Goal: Task Accomplishment & Management: Use online tool/utility

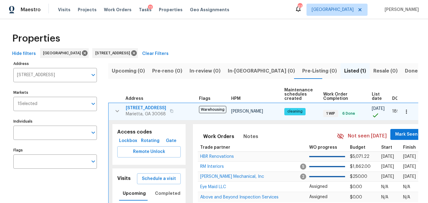
click at [140, 7] on div "Tasks 11" at bounding box center [145, 10] width 13 height 6
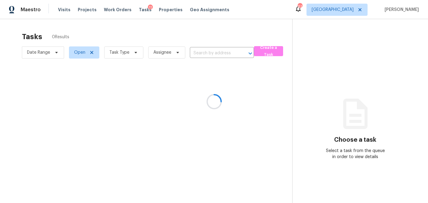
click at [139, 9] on div at bounding box center [214, 101] width 428 height 203
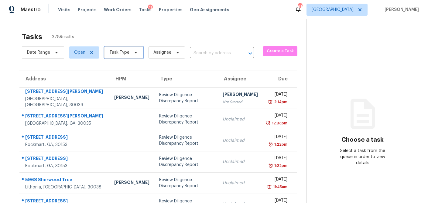
click at [134, 53] on icon at bounding box center [135, 53] width 2 height 2
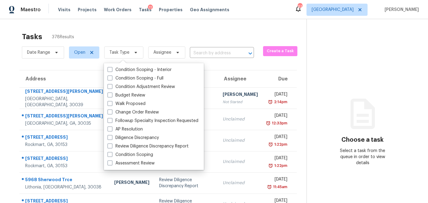
scroll to position [1, 0]
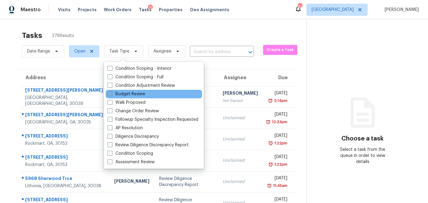
click at [109, 96] on span at bounding box center [109, 93] width 5 height 5
click at [109, 95] on input "Budget Review" at bounding box center [109, 93] width 4 height 4
checkbox input "true"
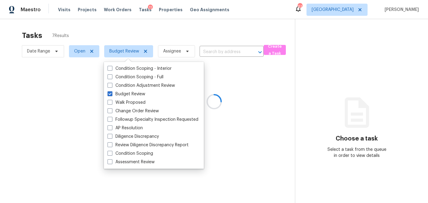
click at [131, 24] on div at bounding box center [214, 101] width 428 height 203
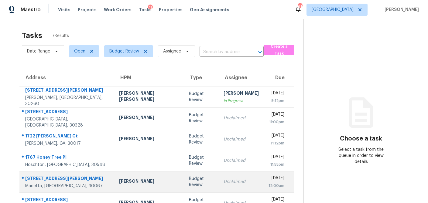
scroll to position [102, 0]
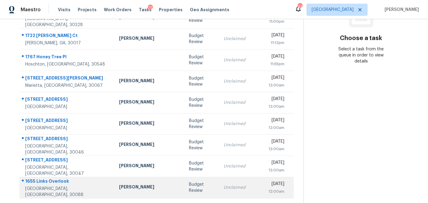
click at [184, 187] on td "Budget Review" at bounding box center [201, 187] width 35 height 21
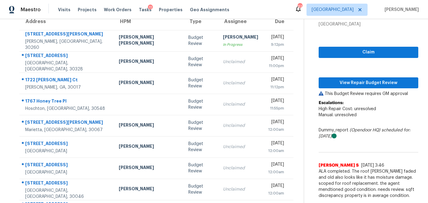
scroll to position [57, 0]
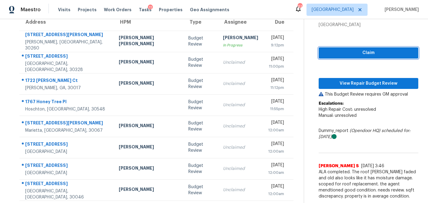
click at [358, 55] on span "Claim" at bounding box center [368, 53] width 90 height 8
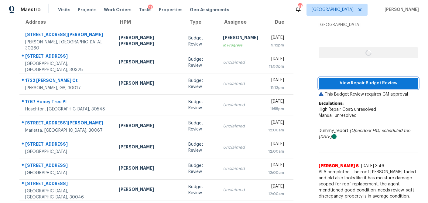
click at [354, 86] on span "View Repair Budget Review" at bounding box center [368, 83] width 90 height 8
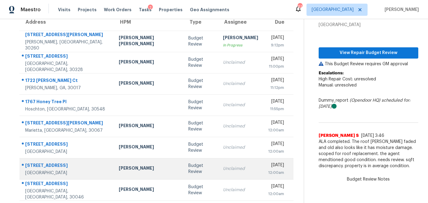
click at [130, 170] on div "[PERSON_NAME]" at bounding box center [149, 169] width 60 height 8
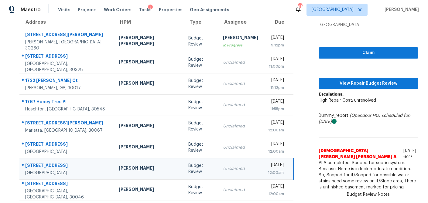
scroll to position [102, 0]
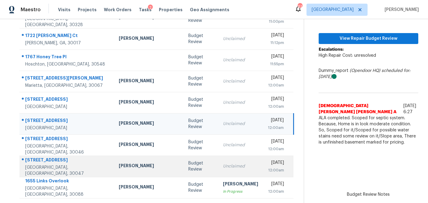
click at [188, 168] on div "Budget Review" at bounding box center [200, 166] width 25 height 12
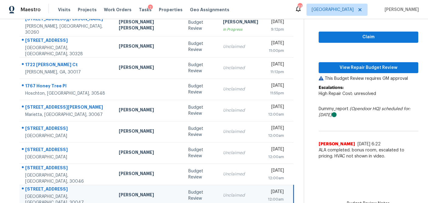
scroll to position [67, 0]
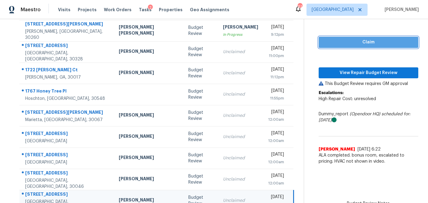
click at [343, 38] on button "Claim" at bounding box center [368, 42] width 100 height 11
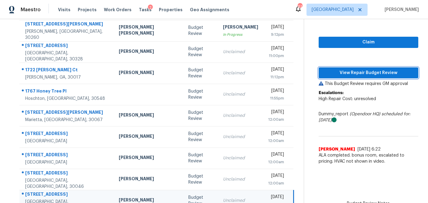
click at [342, 70] on span "View Repair Budget Review" at bounding box center [368, 73] width 90 height 8
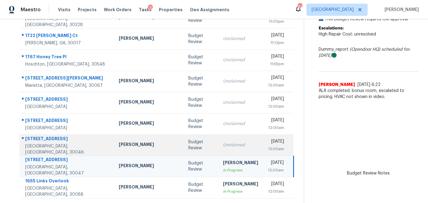
click at [188, 148] on div "Budget Review" at bounding box center [200, 145] width 25 height 12
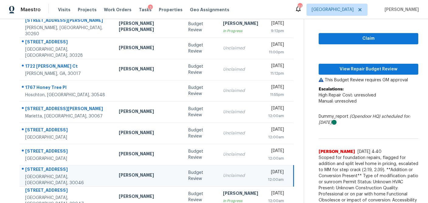
scroll to position [63, 0]
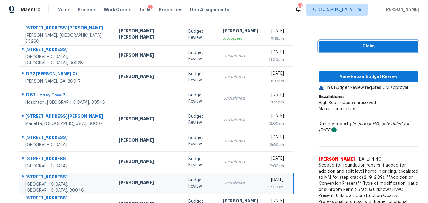
click at [341, 48] on span "Claim" at bounding box center [368, 46] width 90 height 8
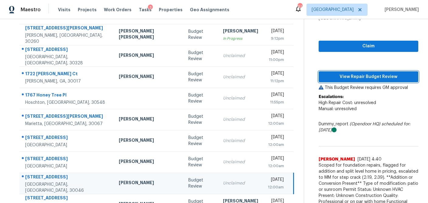
click at [340, 79] on span "View Repair Budget Review" at bounding box center [368, 77] width 90 height 8
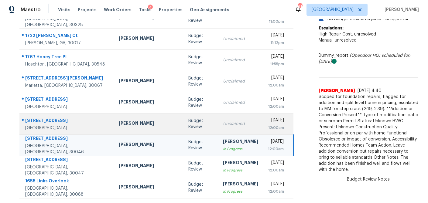
click at [188, 127] on div "Budget Review" at bounding box center [200, 124] width 25 height 12
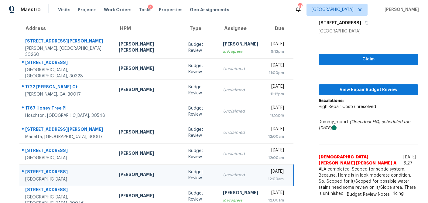
scroll to position [50, 0]
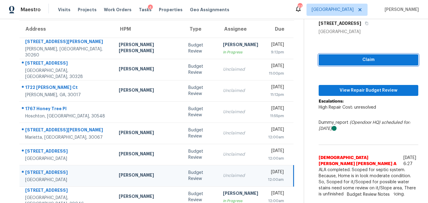
click at [355, 62] on span "Claim" at bounding box center [368, 60] width 90 height 8
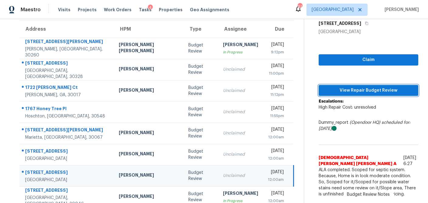
click at [347, 93] on span "View Repair Budget Review" at bounding box center [368, 91] width 90 height 8
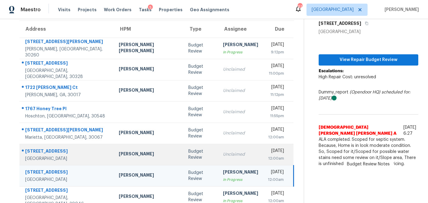
click at [223, 154] on div "Unclaimed" at bounding box center [240, 154] width 35 height 6
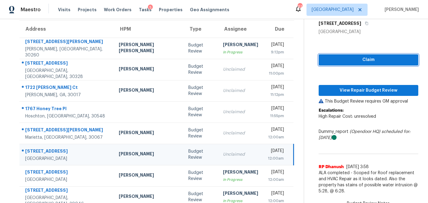
click at [351, 58] on span "Claim" at bounding box center [368, 60] width 90 height 8
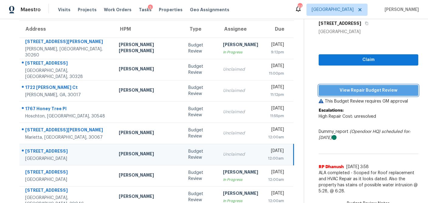
click at [348, 90] on span "View Repair Budget Review" at bounding box center [368, 91] width 90 height 8
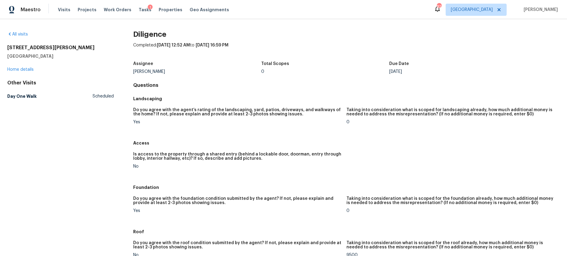
scroll to position [123, 0]
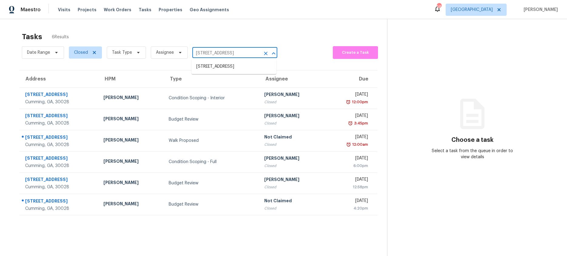
click at [228, 52] on input "6325 Forsyth Dr, Cumming, GA 30028" at bounding box center [226, 53] width 68 height 9
paste input "4947 Castlewood Dr SW, Lilburn, GA 30047"
type input "4947 Castlewood Dr SW, Lilburn, GA 30047"
click at [227, 66] on li "4947 Castlewood Dr SW, Lilburn, GA 30047" at bounding box center [233, 67] width 85 height 10
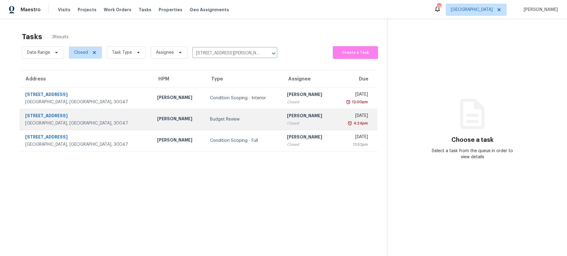
click at [157, 117] on div "[PERSON_NAME]" at bounding box center [178, 120] width 43 height 8
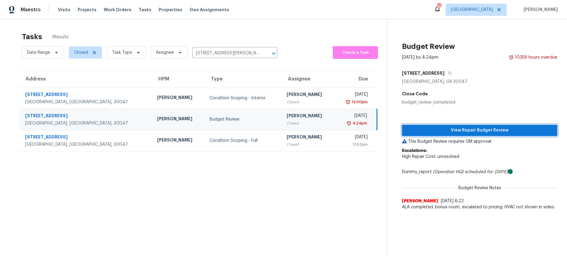
click at [446, 131] on span "View Repair Budget Review" at bounding box center [480, 131] width 146 height 8
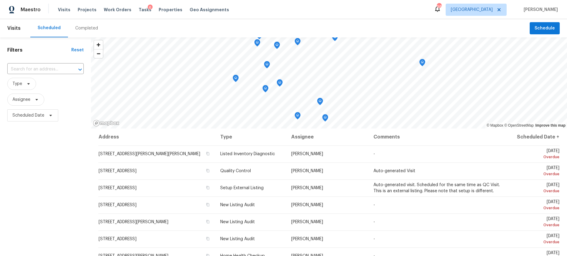
click at [88, 29] on div "Completed" at bounding box center [86, 28] width 23 height 6
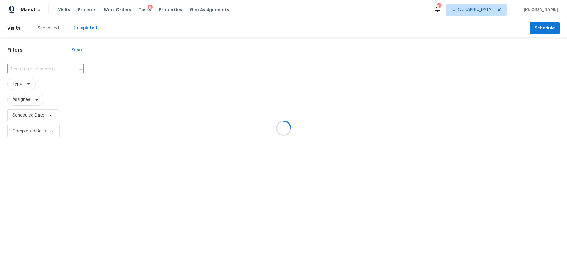
click at [31, 68] on div at bounding box center [283, 128] width 567 height 256
click at [29, 68] on div at bounding box center [283, 128] width 567 height 256
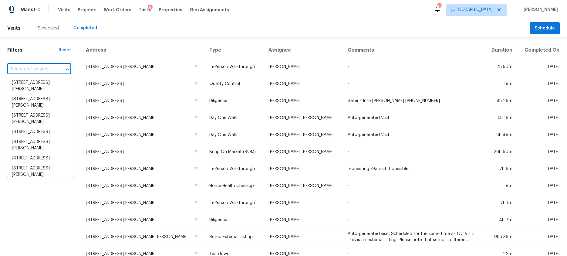
click at [29, 68] on input "text" at bounding box center [30, 69] width 47 height 9
paste input "4947 Castlewood Dr SW, Lilburn, GA 30047"
type input "4947 Castlewood Dr SW, Lilburn, GA 30047"
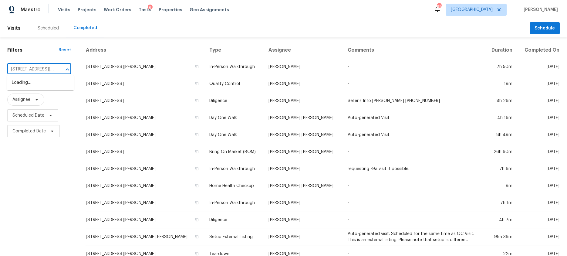
scroll to position [0, 40]
click at [31, 80] on li "4947 Castlewood Dr SW, Lilburn, GA 30047" at bounding box center [40, 86] width 67 height 16
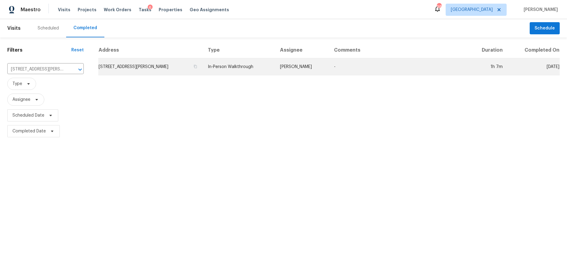
click at [146, 66] on td "4947 Castlewood Dr SW, Lilburn, GA 30047" at bounding box center [150, 66] width 105 height 17
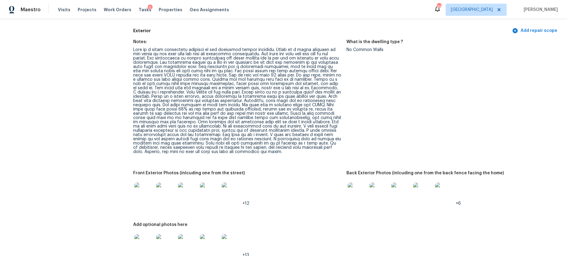
scroll to position [232, 0]
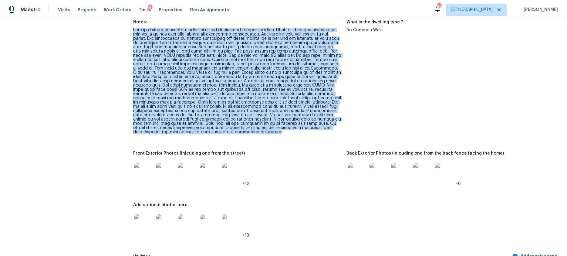
drag, startPoint x: 254, startPoint y: 134, endPoint x: 129, endPoint y: 29, distance: 162.6
copy div "This is a large standalone building on the partially finish basement. There is …"
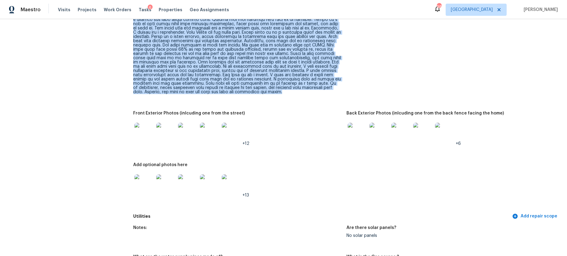
scroll to position [277, 0]
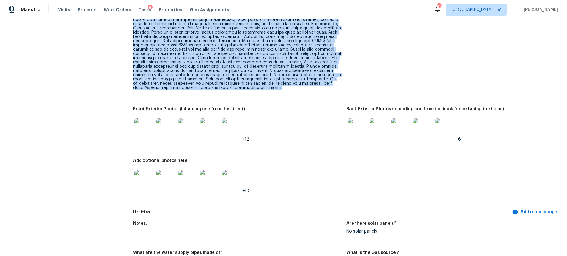
click at [141, 127] on img at bounding box center [143, 127] width 19 height 19
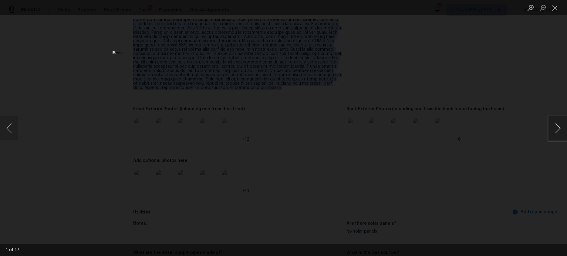
click at [556, 129] on button "Next image" at bounding box center [558, 128] width 18 height 24
click at [551, 11] on button "Close lightbox" at bounding box center [555, 7] width 12 height 11
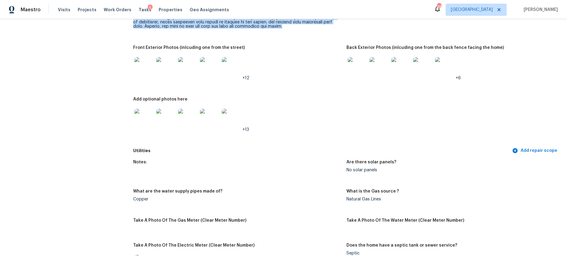
scroll to position [340, 0]
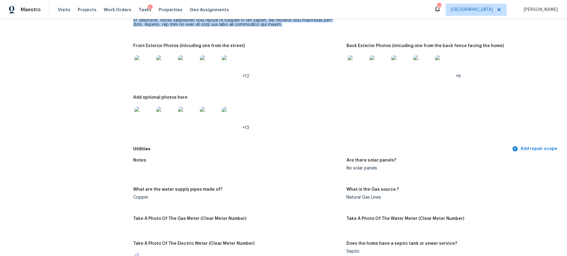
click at [364, 56] on img at bounding box center [357, 64] width 19 height 19
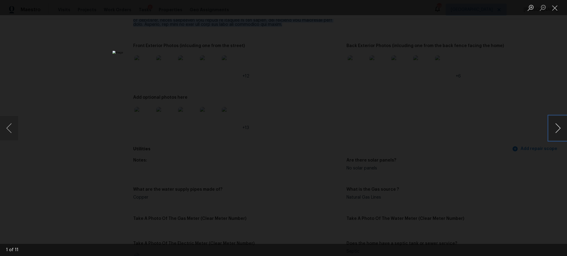
click at [552, 128] on button "Next image" at bounding box center [558, 128] width 18 height 24
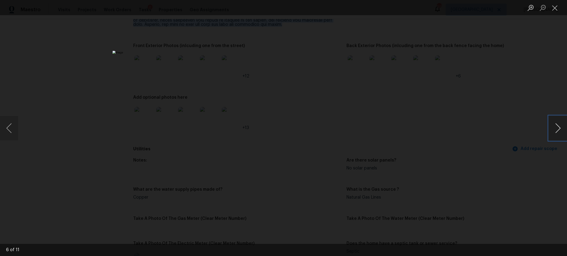
click at [552, 128] on button "Next image" at bounding box center [558, 128] width 18 height 24
click at [553, 8] on button "Close lightbox" at bounding box center [555, 7] width 12 height 11
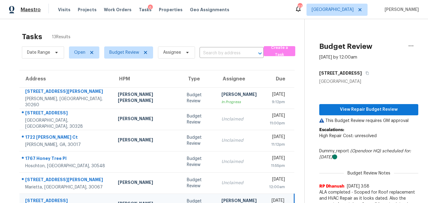
scroll to position [50, 0]
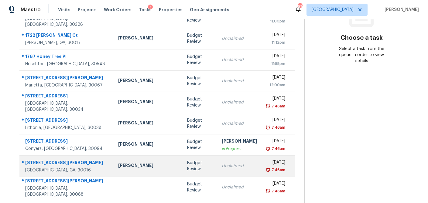
scroll to position [104, 0]
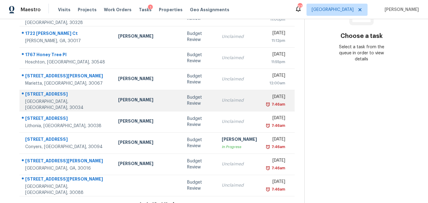
click at [217, 104] on td "Unclaimed" at bounding box center [239, 100] width 45 height 21
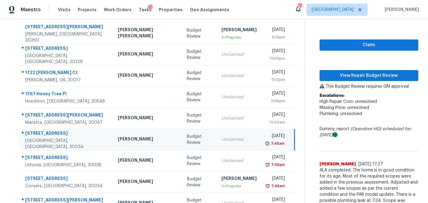
scroll to position [64, 0]
click at [361, 49] on span "Claim" at bounding box center [368, 46] width 89 height 8
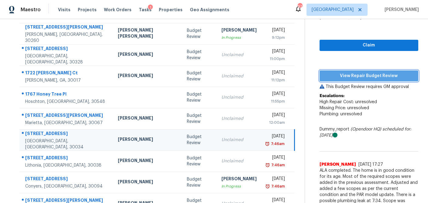
click at [357, 71] on button "View Repair Budget Review" at bounding box center [368, 75] width 99 height 11
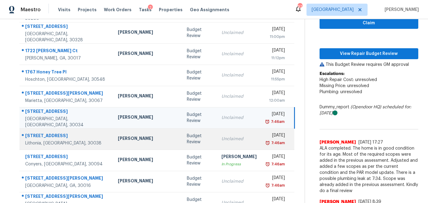
scroll to position [96, 0]
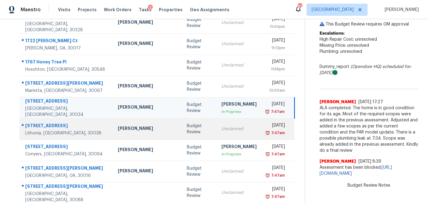
click at [216, 132] on td "Unclaimed" at bounding box center [238, 128] width 45 height 21
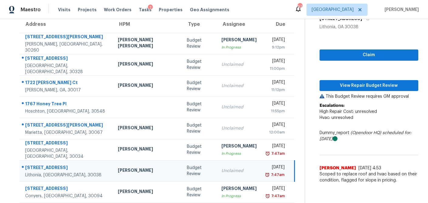
scroll to position [54, 0]
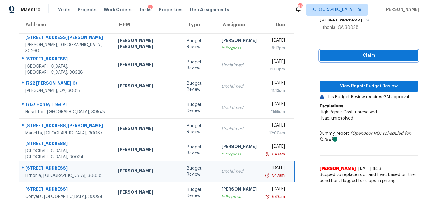
drag, startPoint x: 352, startPoint y: 53, endPoint x: 351, endPoint y: 74, distance: 20.9
click at [352, 53] on span "Claim" at bounding box center [368, 56] width 89 height 8
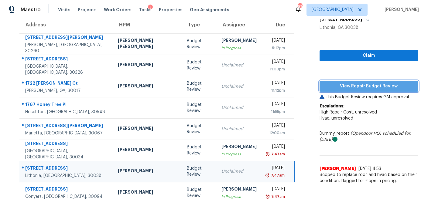
click at [351, 84] on span "View Repair Budget Review" at bounding box center [368, 87] width 89 height 8
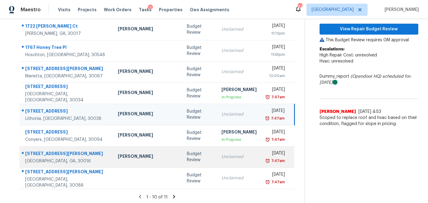
scroll to position [113, 0]
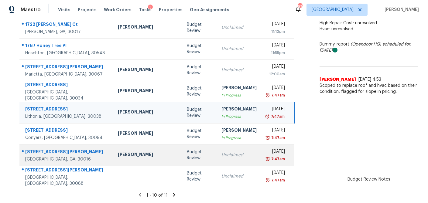
click at [221, 157] on div "Unclaimed" at bounding box center [238, 155] width 35 height 6
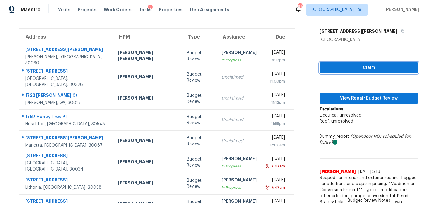
click at [352, 69] on span "Claim" at bounding box center [368, 68] width 89 height 8
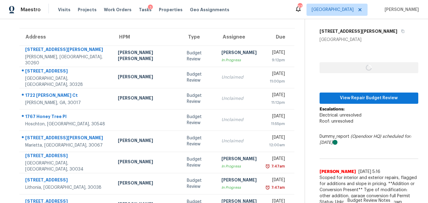
scroll to position [42, 0]
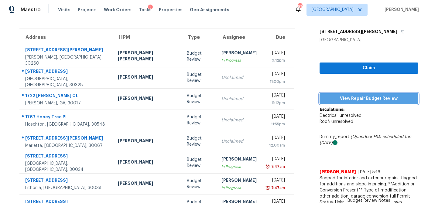
click at [350, 98] on span "View Repair Budget Review" at bounding box center [368, 99] width 89 height 8
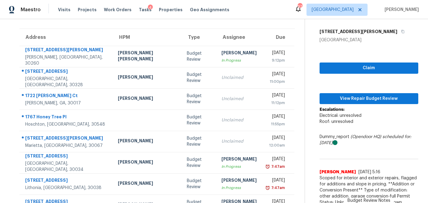
scroll to position [113, 0]
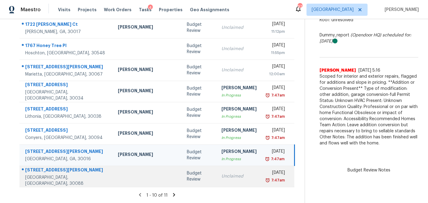
click at [216, 181] on td "Unclaimed" at bounding box center [238, 176] width 45 height 21
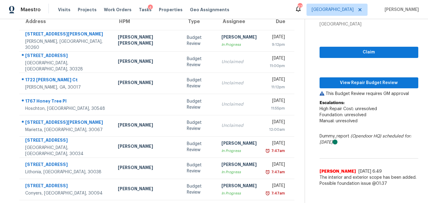
scroll to position [51, 0]
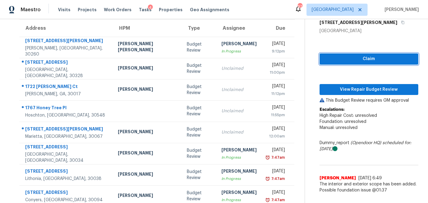
drag, startPoint x: 354, startPoint y: 63, endPoint x: 353, endPoint y: 70, distance: 7.3
click at [354, 63] on button "Claim" at bounding box center [368, 58] width 99 height 11
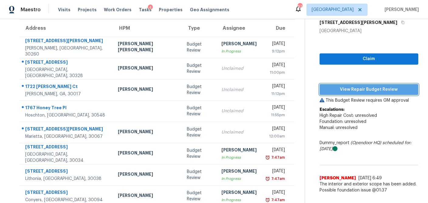
drag, startPoint x: 346, startPoint y: 93, endPoint x: 341, endPoint y: 95, distance: 4.6
click at [346, 93] on button "View Repair Budget Review" at bounding box center [368, 89] width 99 height 11
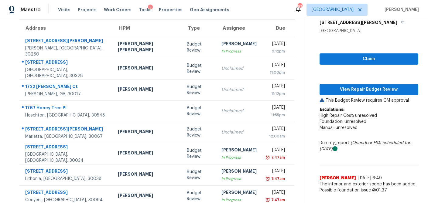
scroll to position [113, 0]
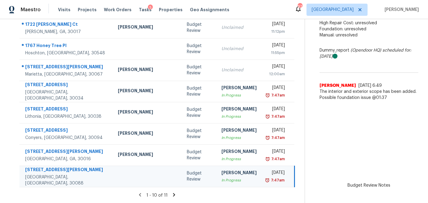
click at [171, 195] on icon at bounding box center [173, 194] width 5 height 5
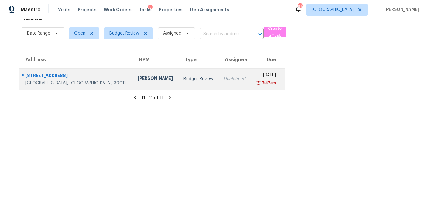
click at [180, 79] on td "Budget Review" at bounding box center [198, 78] width 40 height 21
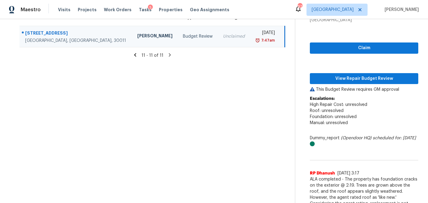
scroll to position [61, 0]
click at [346, 46] on span "Claim" at bounding box center [363, 49] width 99 height 8
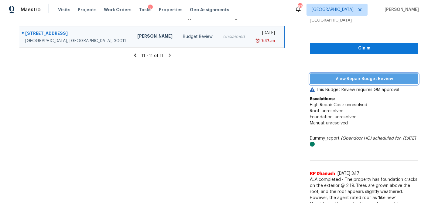
click at [346, 73] on button "View Repair Budget Review" at bounding box center [363, 78] width 108 height 11
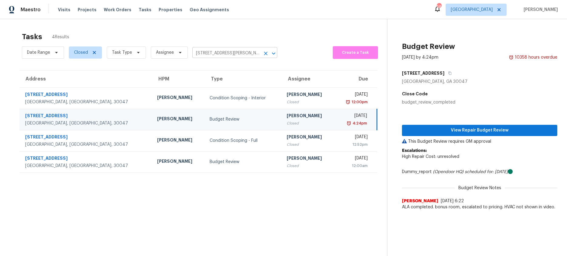
click at [227, 53] on input "4947 Castlewood Dr SW, Lilburn, GA 30047" at bounding box center [226, 53] width 68 height 9
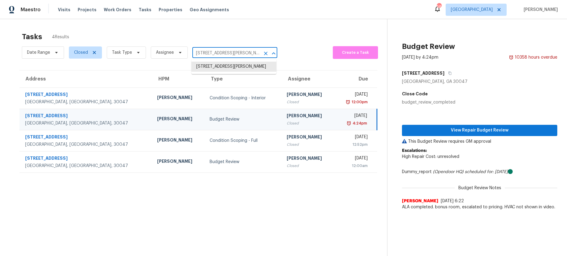
paste input "3372 Springside Rdg, Decatur, GA 30034"
type input "3372 Springside Rdg, Decatur, GA 30034"
click at [222, 68] on li "3372 Springside Rdg, Decatur, GA 30034" at bounding box center [233, 67] width 85 height 10
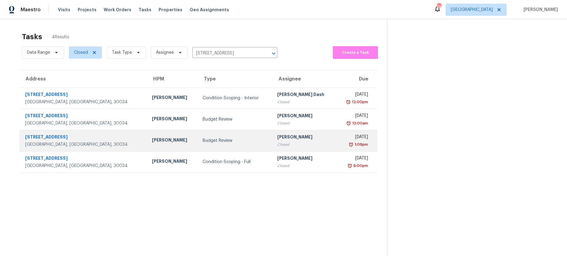
click at [52, 138] on div "3372 Springside Rdg" at bounding box center [83, 138] width 117 height 8
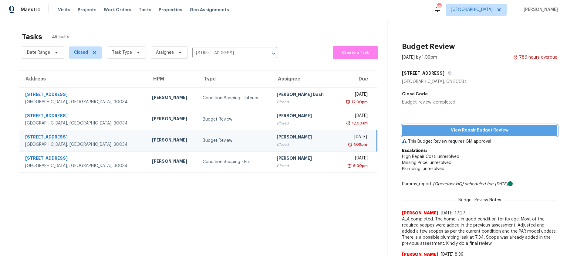
click at [509, 129] on span "View Repair Budget Review" at bounding box center [480, 131] width 146 height 8
click at [204, 51] on input "3372 Springside Rdg, Decatur, GA 30034" at bounding box center [226, 53] width 68 height 9
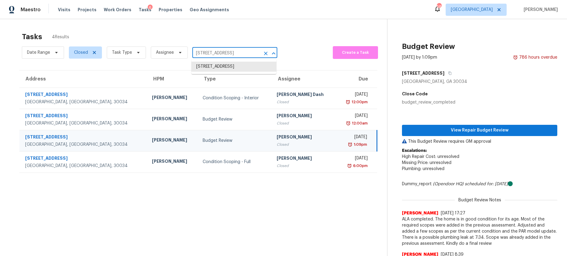
paste input "53 McGiboney Rd, Covington, GA 30016"
type input "53 McGiboney Rd, Covington, GA 30016"
click at [213, 70] on li "53 McGiboney Rd, Covington, GA 30016" at bounding box center [233, 67] width 85 height 10
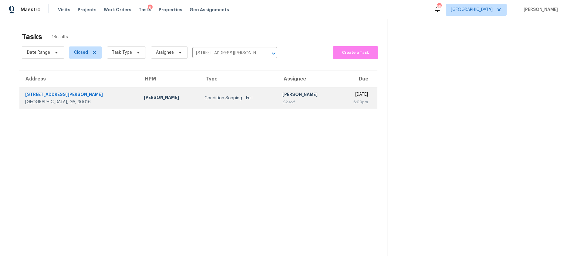
click at [53, 94] on div "53 McGiboney Rd" at bounding box center [79, 95] width 109 height 8
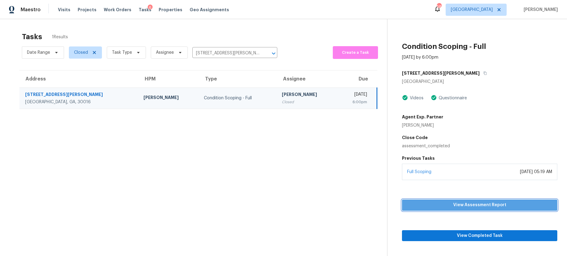
click at [459, 208] on span "View Assessment Report" at bounding box center [480, 205] width 146 height 8
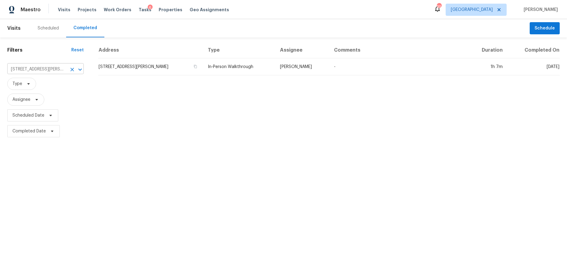
click at [49, 65] on input "[STREET_ADDRESS][PERSON_NAME]" at bounding box center [36, 69] width 59 height 9
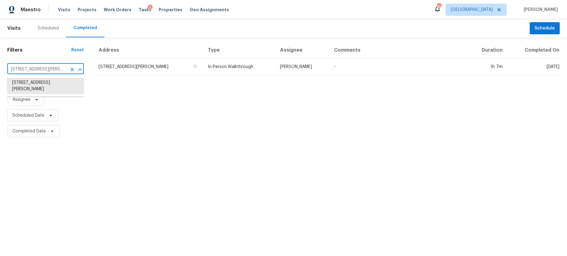
paste input "[STREET_ADDRESS]"
type input "[STREET_ADDRESS]"
click at [41, 83] on li "[STREET_ADDRESS]" at bounding box center [45, 83] width 76 height 10
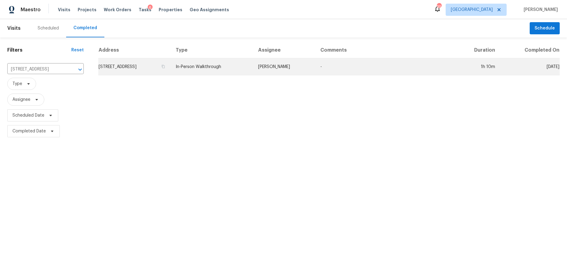
click at [156, 66] on td "[STREET_ADDRESS]" at bounding box center [134, 66] width 73 height 17
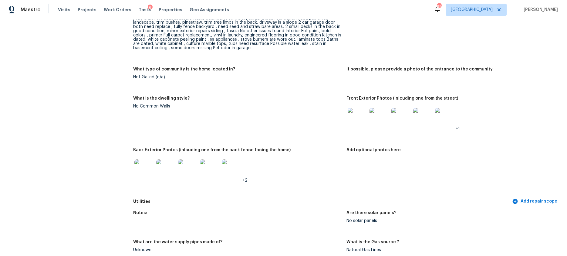
scroll to position [257, 0]
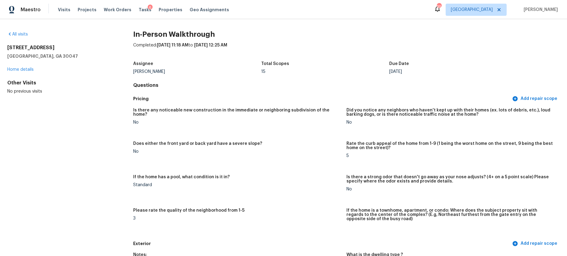
scroll to position [340, 0]
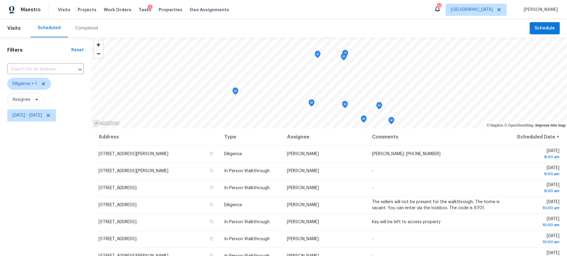
scroll to position [72, 0]
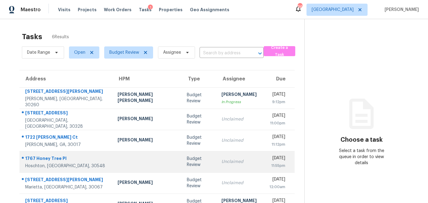
scroll to position [19, 0]
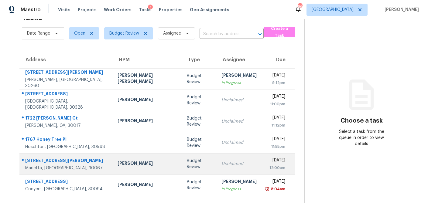
click at [221, 165] on div "Unclaimed" at bounding box center [238, 164] width 35 height 6
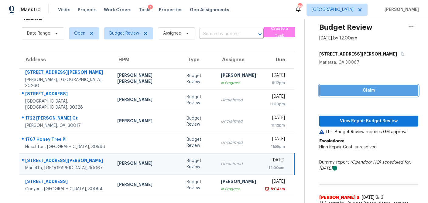
click at [349, 91] on span "Claim" at bounding box center [368, 91] width 89 height 8
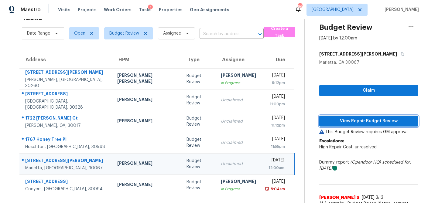
click at [347, 121] on span "View Repair Budget Review" at bounding box center [368, 121] width 89 height 8
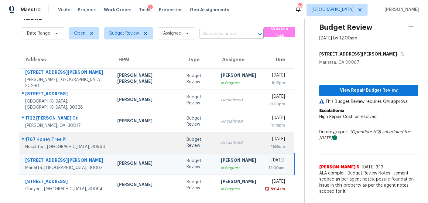
click at [181, 146] on td "Budget Review" at bounding box center [198, 142] width 35 height 21
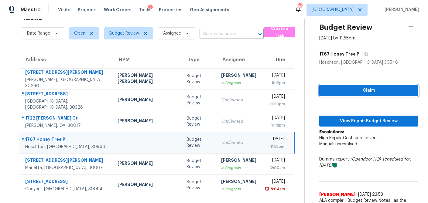
click at [369, 86] on button "Claim" at bounding box center [368, 90] width 99 height 11
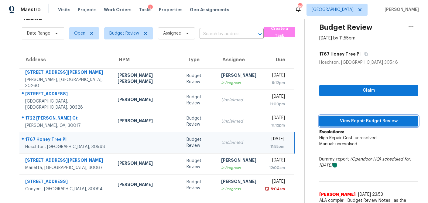
click at [357, 121] on span "View Repair Budget Review" at bounding box center [368, 121] width 89 height 8
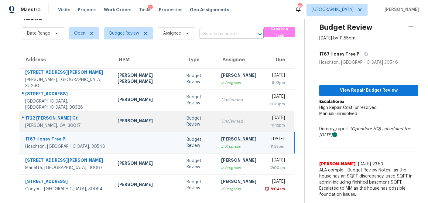
click at [186, 124] on div "Budget Review" at bounding box center [198, 121] width 25 height 12
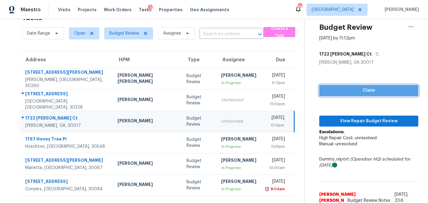
click at [349, 92] on span "Claim" at bounding box center [368, 91] width 89 height 8
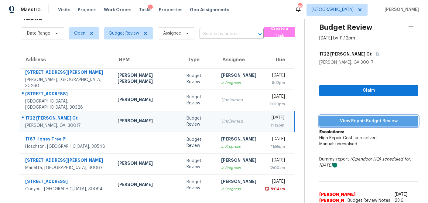
click at [338, 122] on span "View Repair Budget Review" at bounding box center [368, 121] width 89 height 8
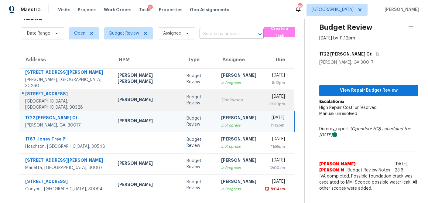
click at [186, 101] on div "Budget Review" at bounding box center [198, 100] width 25 height 12
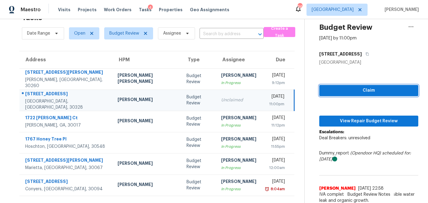
click at [338, 90] on span "Claim" at bounding box center [368, 91] width 89 height 8
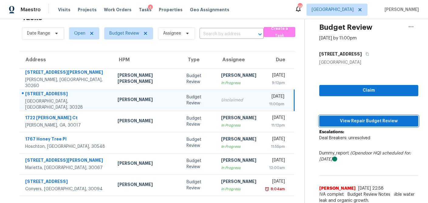
click at [330, 120] on span "View Repair Budget Review" at bounding box center [368, 121] width 89 height 8
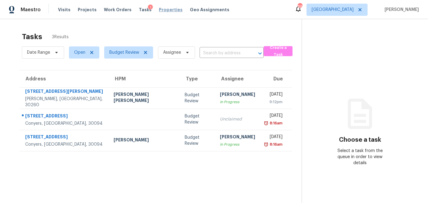
click at [161, 9] on span "Properties" at bounding box center [171, 10] width 24 height 6
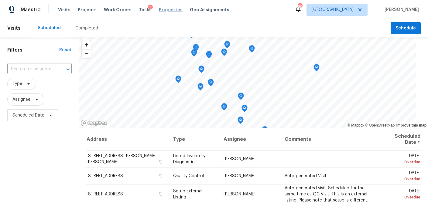
click at [159, 9] on span "Properties" at bounding box center [171, 10] width 24 height 6
drag, startPoint x: 163, startPoint y: 9, endPoint x: 161, endPoint y: 13, distance: 4.2
click at [163, 9] on span "Properties" at bounding box center [171, 10] width 24 height 6
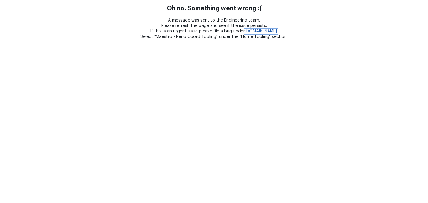
click at [267, 31] on link "[DOMAIN_NAME]" at bounding box center [261, 31] width 32 height 4
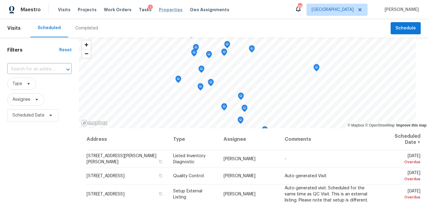
click at [159, 9] on span "Properties" at bounding box center [171, 10] width 24 height 6
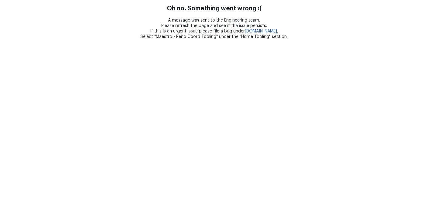
click at [226, 36] on div "A message was sent to the Engineering team. Please refresh the page and see if …" at bounding box center [214, 29] width 428 height 22
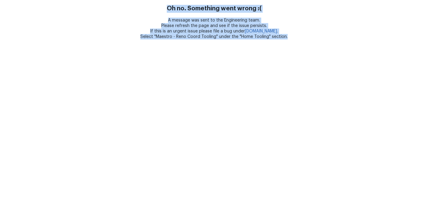
drag, startPoint x: 279, startPoint y: 34, endPoint x: 166, endPoint y: 10, distance: 115.2
click at [166, 10] on div "Oh no. Something went wrong :( A message was sent to the Engineering team. Plea…" at bounding box center [214, 22] width 428 height 35
copy div "Oh no. Something went wrong :( A message was sent to the Engineering team. Plea…"
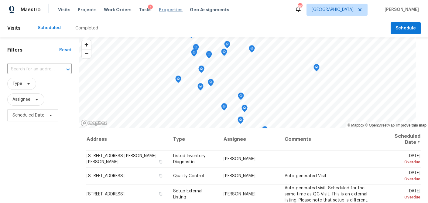
click at [164, 10] on span "Properties" at bounding box center [171, 10] width 24 height 6
